Goal: Navigation & Orientation: Find specific page/section

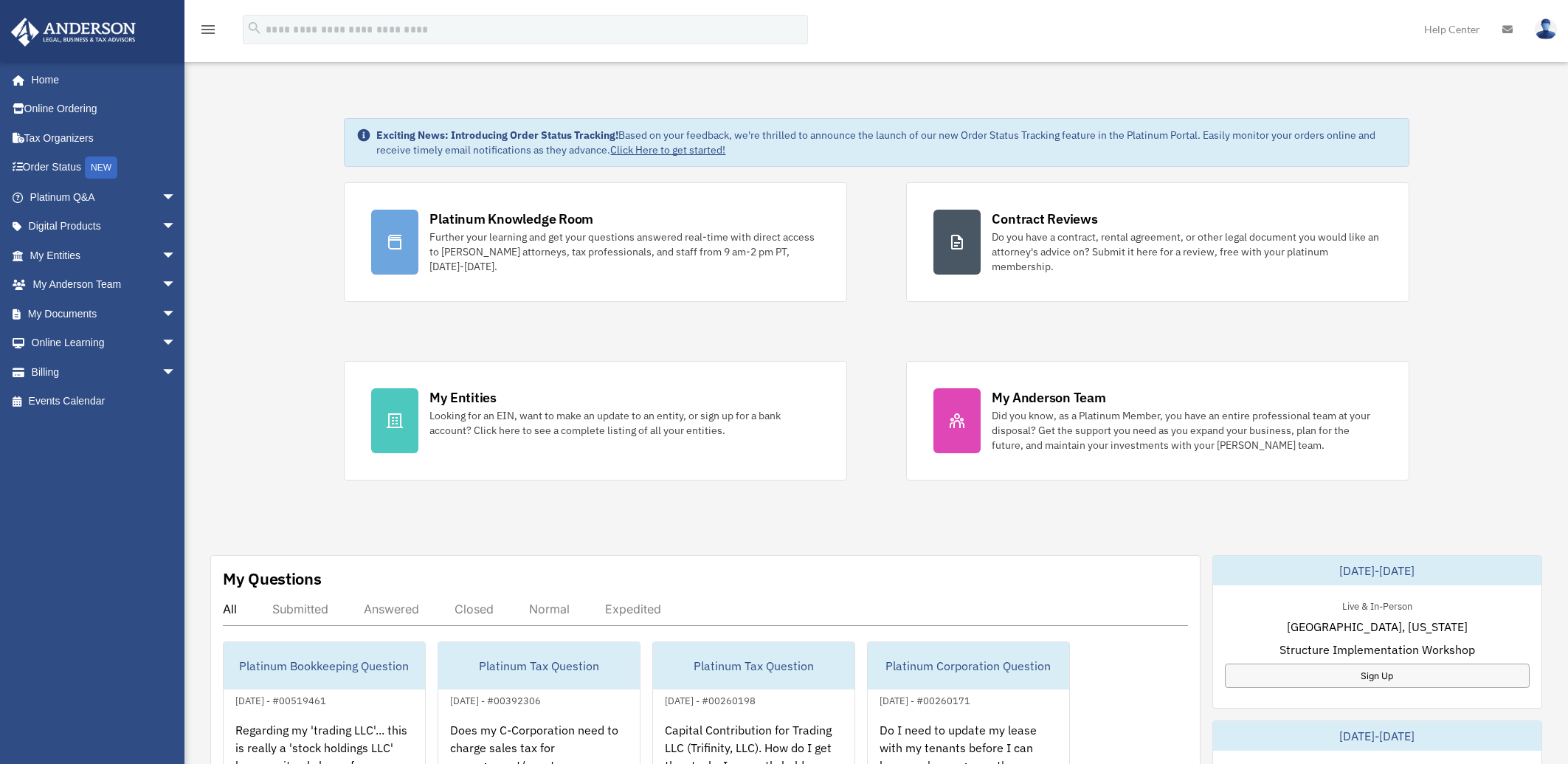
click at [259, 327] on div "Exciting News: Introducing Order Status Tracking! Based on your feedback, we're…" at bounding box center [876, 745] width 1405 height 1327
click at [162, 284] on span "arrow_drop_down" at bounding box center [176, 285] width 29 height 30
click at [162, 284] on span "arrow_drop_up" at bounding box center [176, 285] width 29 height 30
click at [203, 280] on div "Exciting News: Introducing Order Status Tracking! Based on your feedback, we're…" at bounding box center [876, 745] width 1405 height 1327
click at [1505, 269] on div "Exciting News: Introducing Order Status Tracking! Based on your feedback, we're…" at bounding box center [876, 745] width 1405 height 1327
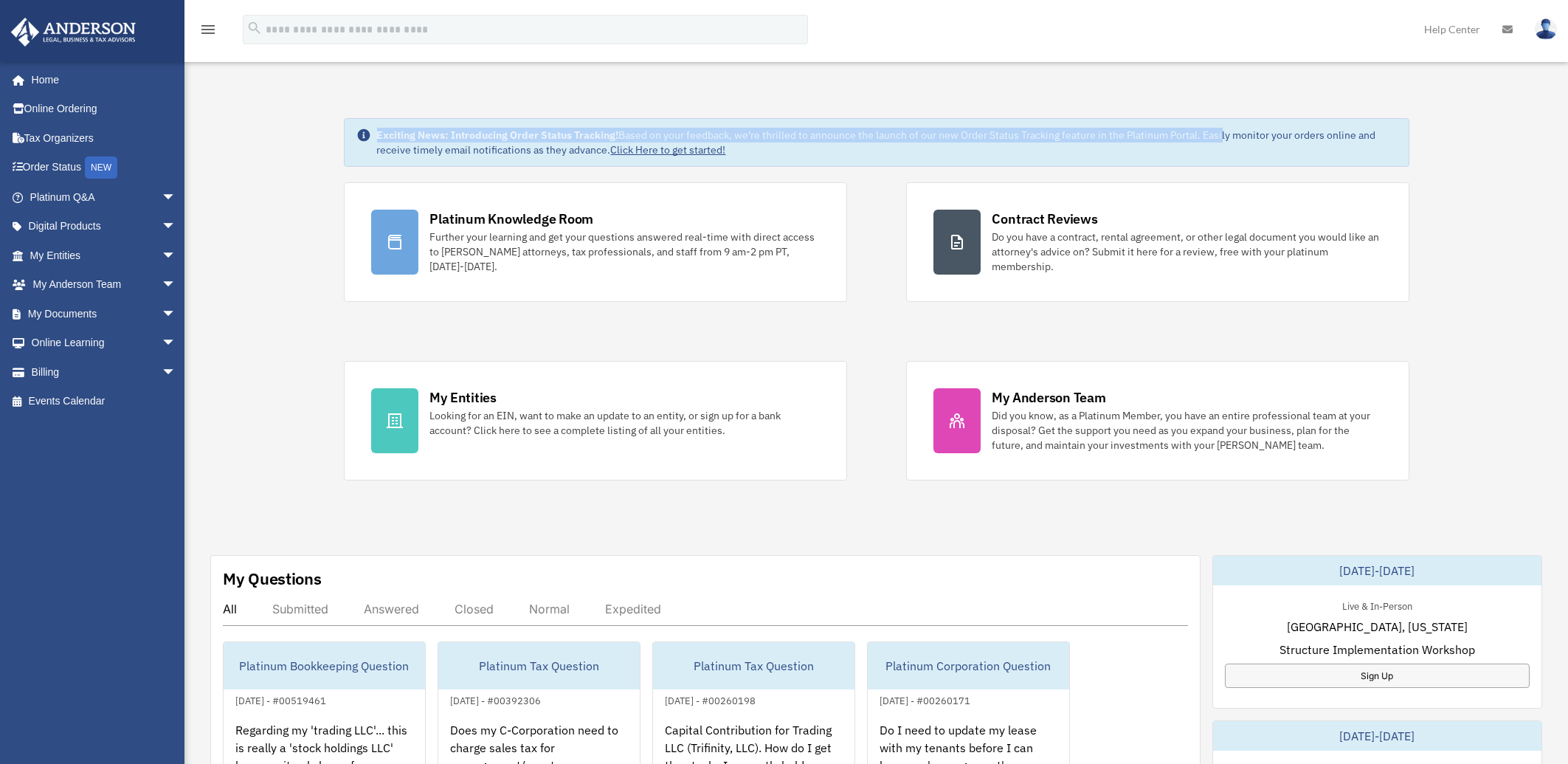
drag, startPoint x: 380, startPoint y: 133, endPoint x: 1226, endPoint y: 127, distance: 846.0
click at [1226, 127] on div "Exciting News: Introducing Order Status Tracking! Based on your feedback, we're…" at bounding box center [876, 142] width 1066 height 48
click at [1313, 127] on div "Exciting News: Introducing Order Status Tracking! Based on your feedback, we're…" at bounding box center [876, 142] width 1066 height 48
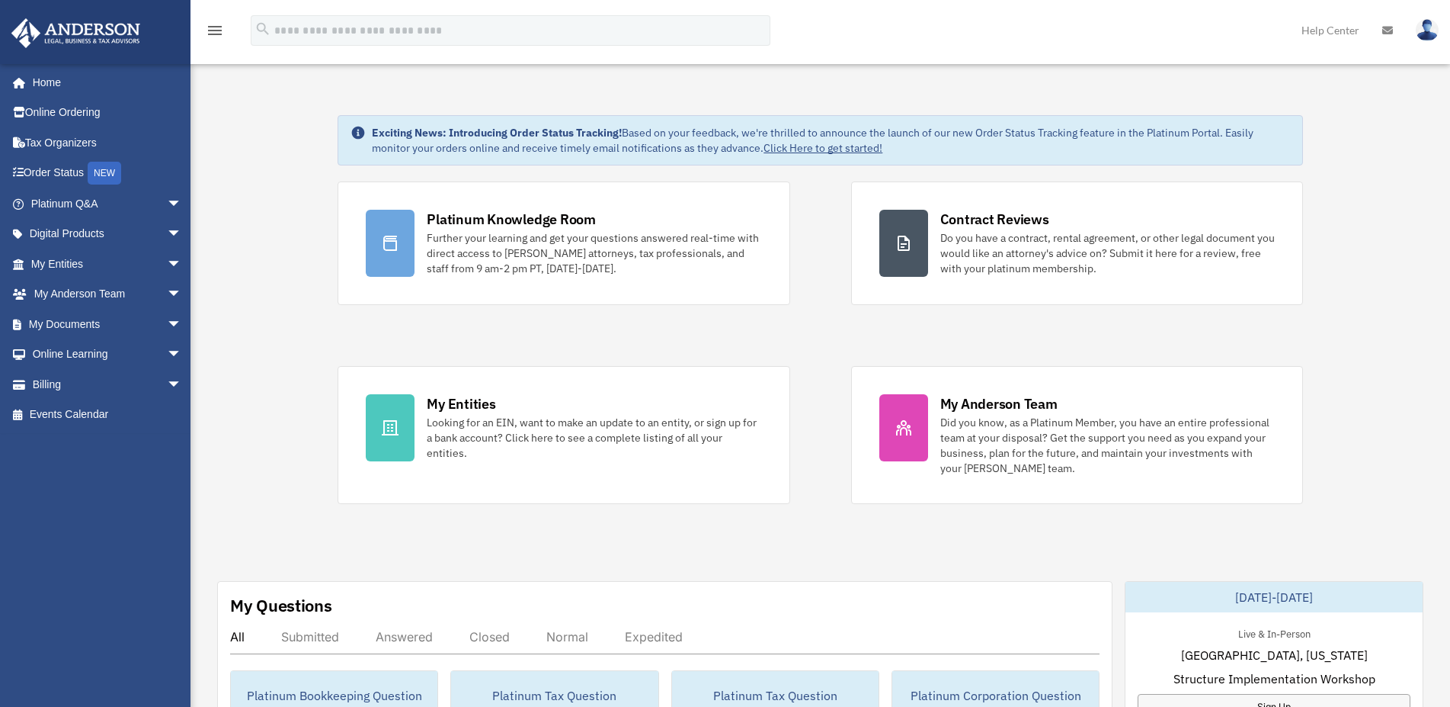
click at [44, 82] on link "Home" at bounding box center [108, 82] width 194 height 30
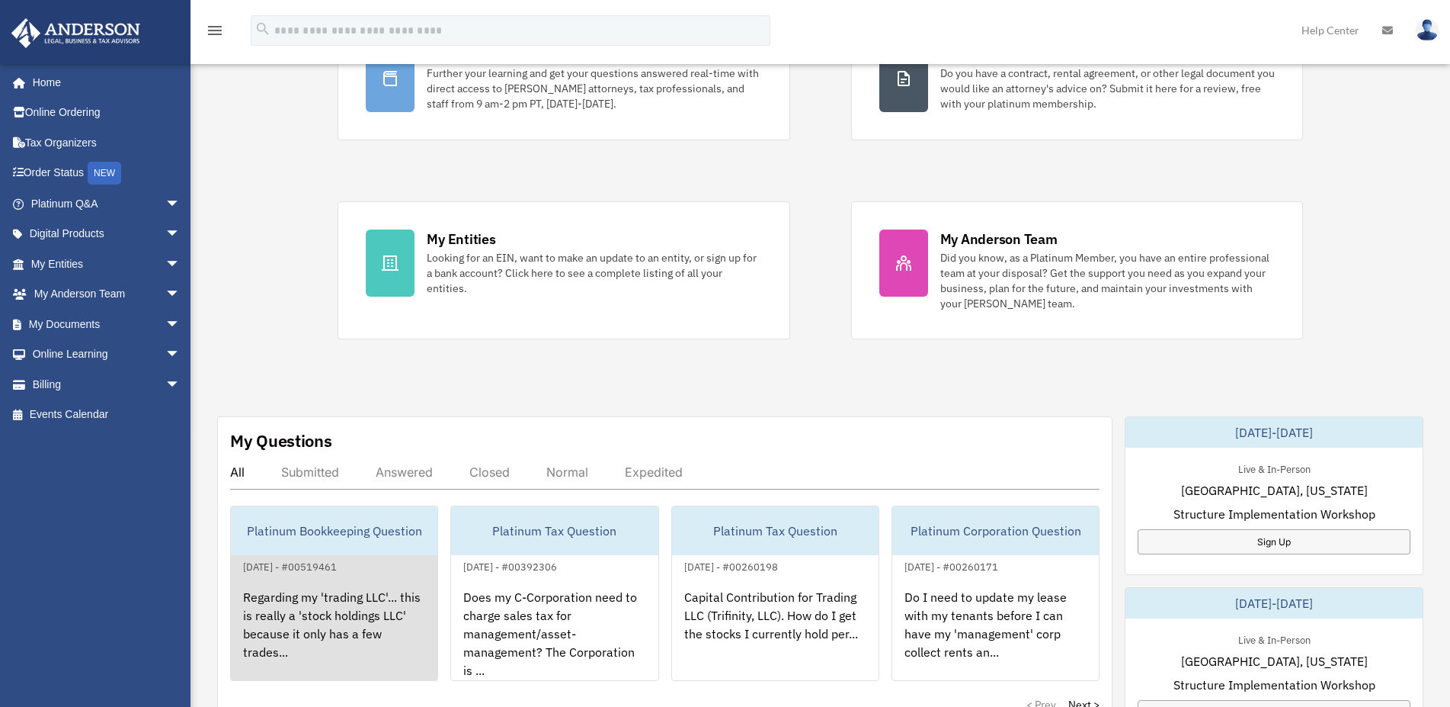
scroll to position [398, 0]
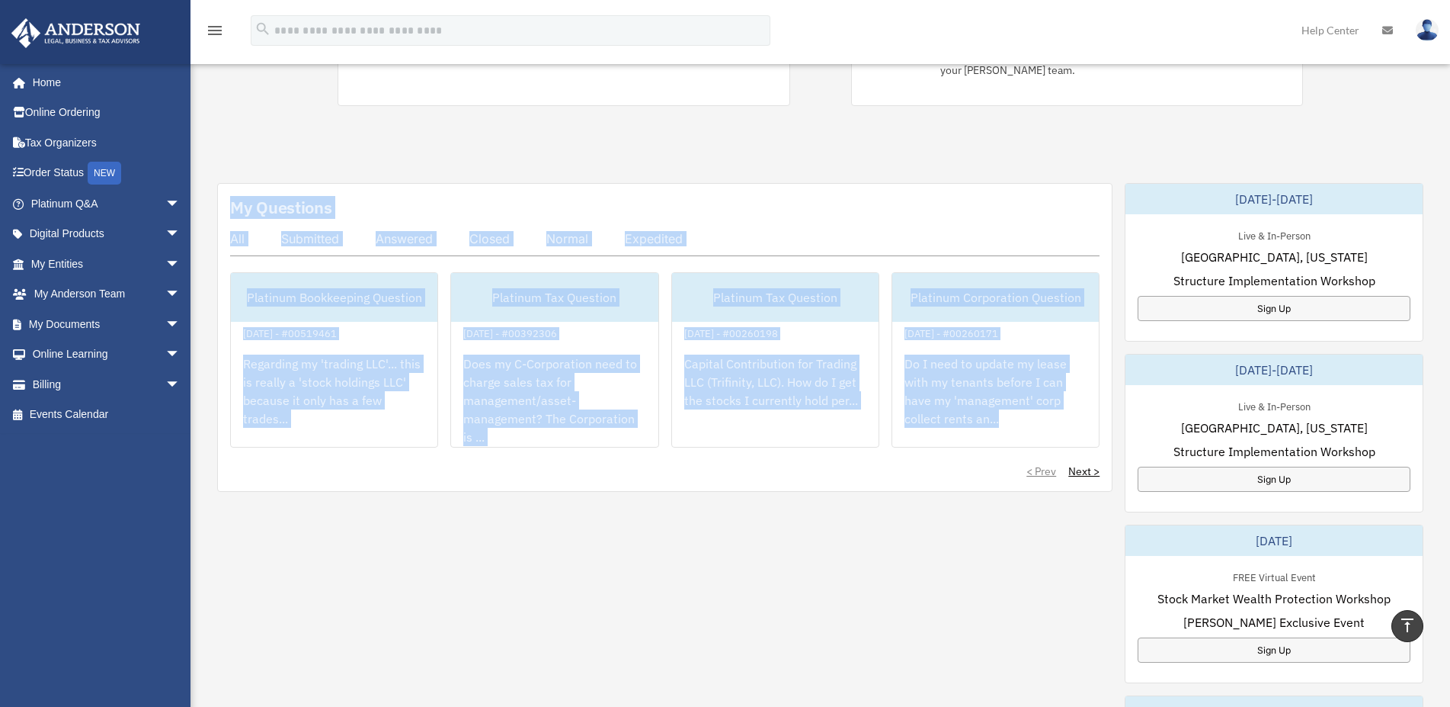
drag, startPoint x: 206, startPoint y: 175, endPoint x: 1025, endPoint y: 519, distance: 888.8
click at [1025, 519] on div "Exciting News: Introducing Order Status Tracking! Based on your feedback, we're…" at bounding box center [820, 371] width 1283 height 1384
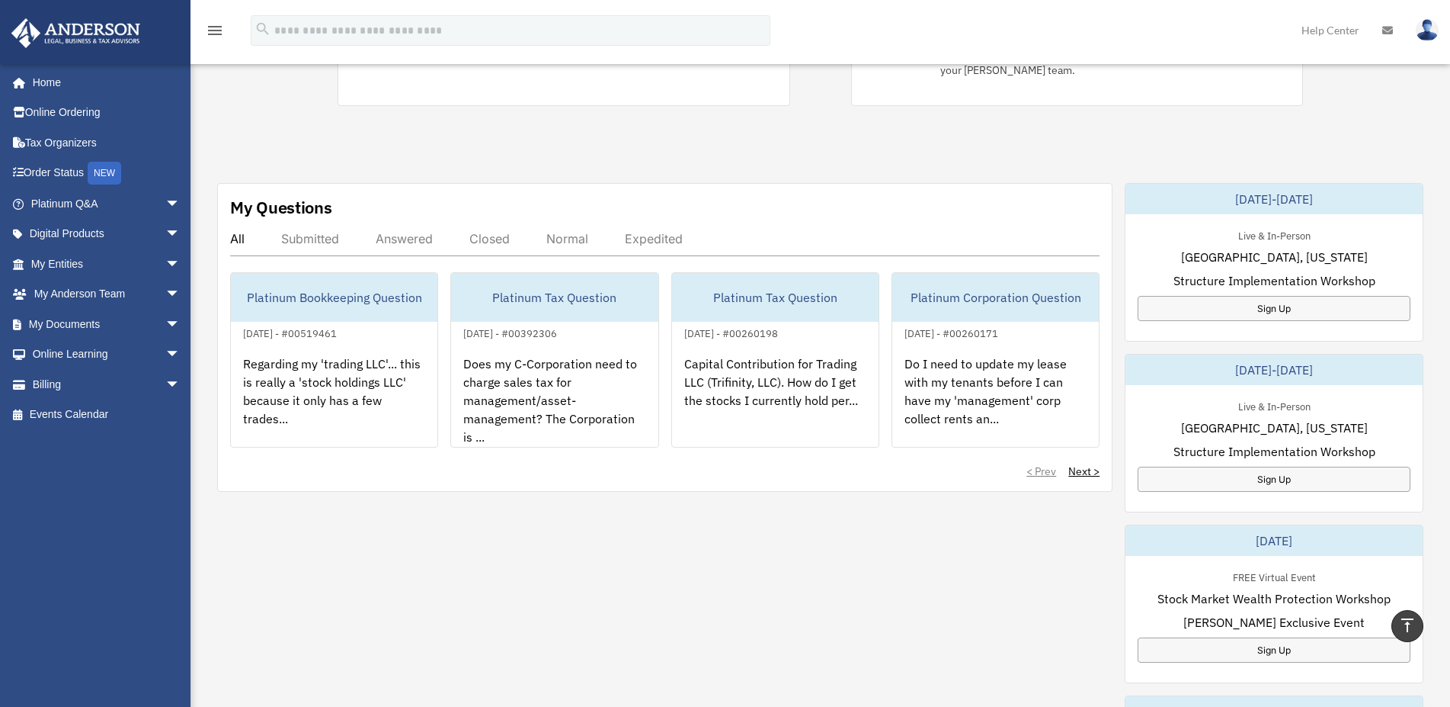
click at [1046, 519] on div "My Questions All Submitted Answered Closed Normal Expedited Platinum Bookkeepin…" at bounding box center [820, 604] width 1206 height 842
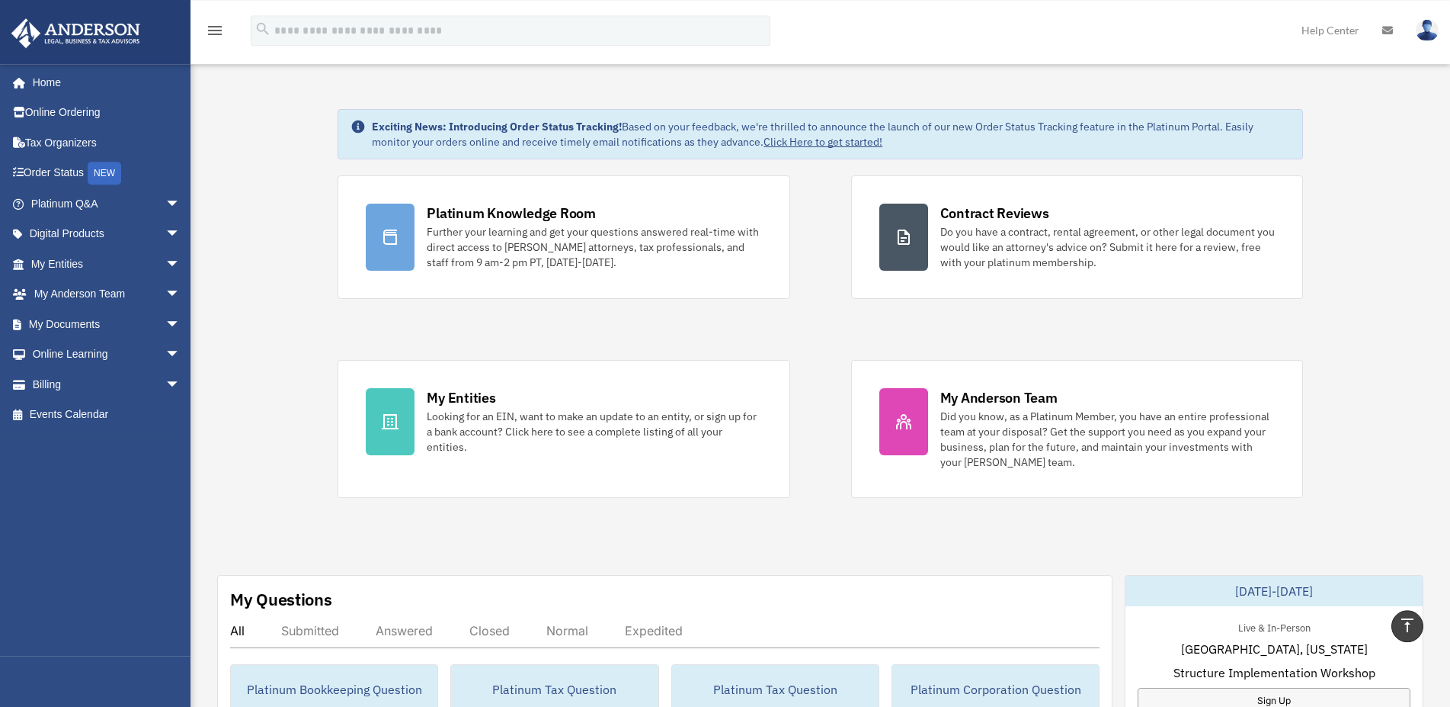
scroll to position [0, 0]
